Goal: Task Accomplishment & Management: Manage account settings

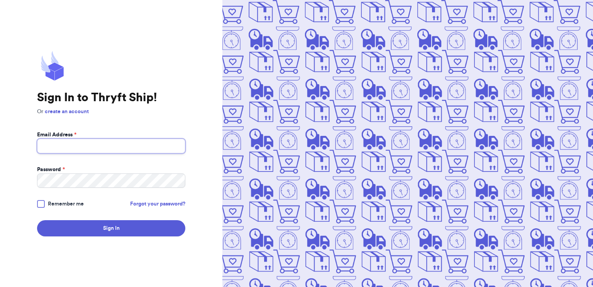
click at [87, 144] on input "Email Address *" at bounding box center [111, 146] width 148 height 15
type input "[EMAIL_ADDRESS][DOMAIN_NAME]"
click at [39, 207] on div at bounding box center [41, 204] width 8 height 8
click at [0, 0] on input "Remember me" at bounding box center [0, 0] width 0 height 0
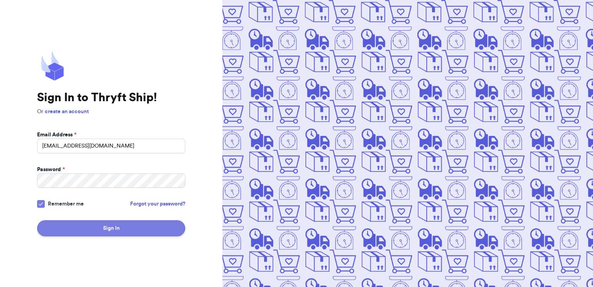
click at [64, 227] on button "Sign In" at bounding box center [111, 228] width 148 height 16
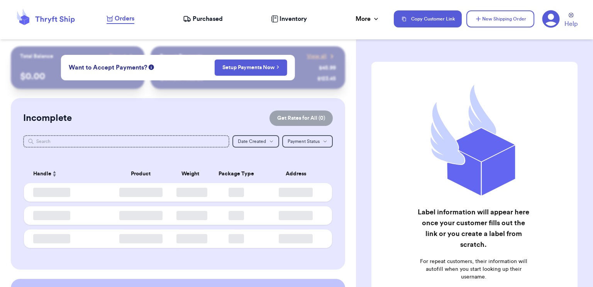
checkbox input "false"
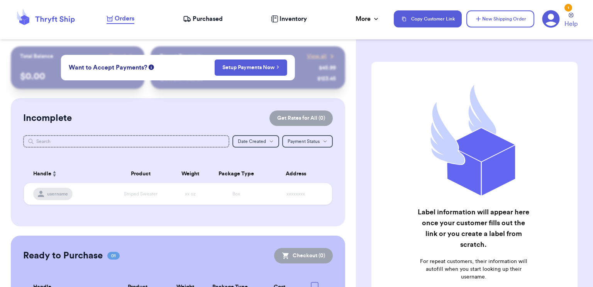
click at [217, 14] on span "Purchased" at bounding box center [208, 18] width 30 height 9
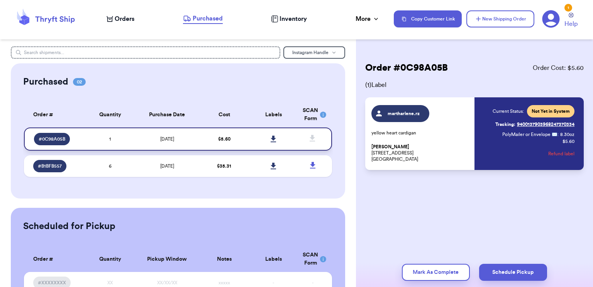
click at [273, 136] on icon at bounding box center [273, 139] width 5 height 7
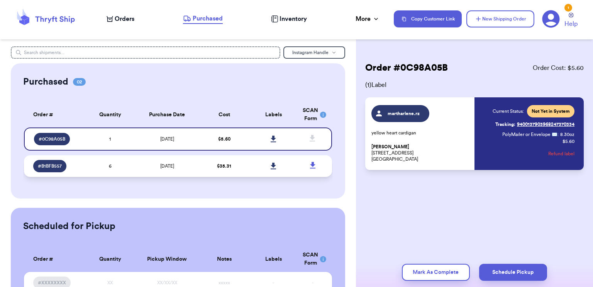
click at [273, 168] on icon at bounding box center [274, 166] width 6 height 7
